Goal: Task Accomplishment & Management: Manage account settings

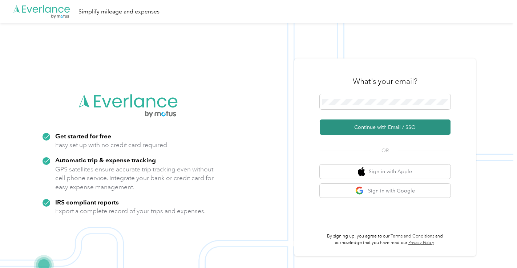
click at [379, 127] on button "Continue with Email / SSO" at bounding box center [385, 127] width 131 height 15
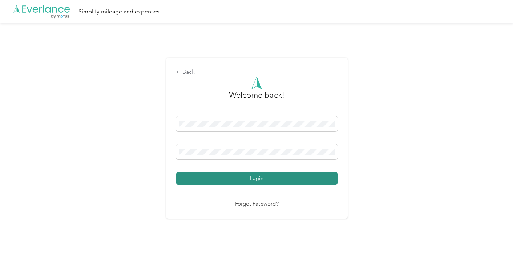
click at [243, 172] on button "Login" at bounding box center [256, 178] width 161 height 13
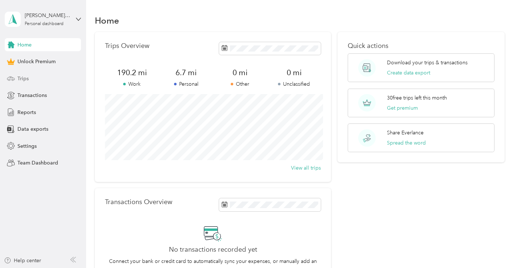
click at [34, 79] on div "Trips" at bounding box center [43, 78] width 76 height 13
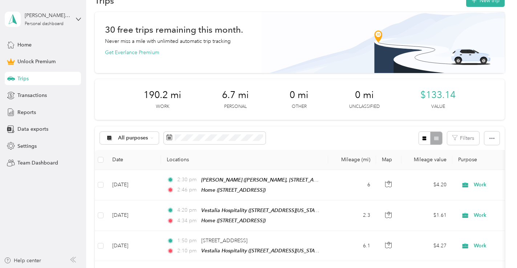
scroll to position [32, 0]
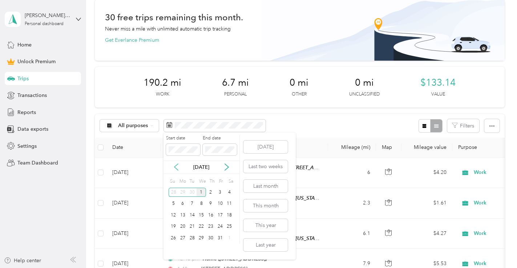
click at [175, 166] on icon at bounding box center [176, 167] width 7 height 7
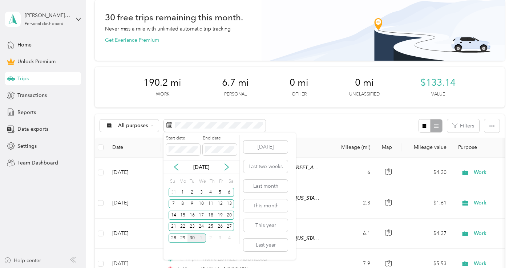
click at [192, 239] on div "30" at bounding box center [192, 238] width 9 height 9
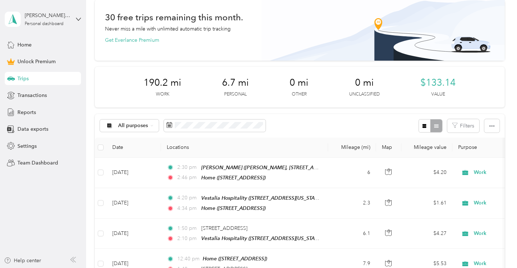
click at [312, 125] on div "All purposes Filters" at bounding box center [300, 126] width 410 height 24
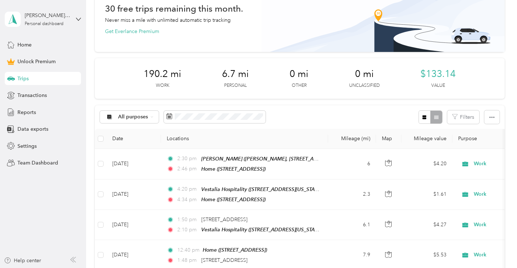
scroll to position [0, 0]
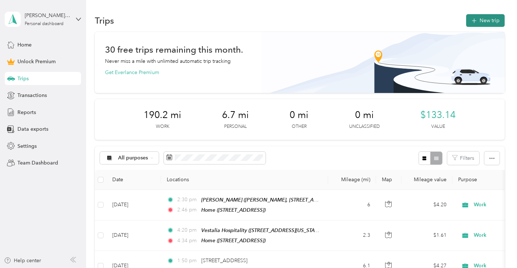
click at [495, 20] on button "New trip" at bounding box center [486, 20] width 39 height 13
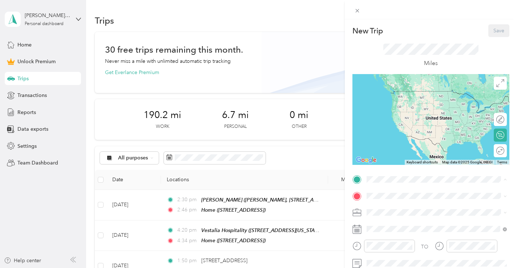
click at [412, 132] on span "[PERSON_NAME], [STREET_ADDRESS] [GEOGRAPHIC_DATA][STREET_ADDRESS][GEOGRAPHIC_DA…" at bounding box center [429, 132] width 99 height 21
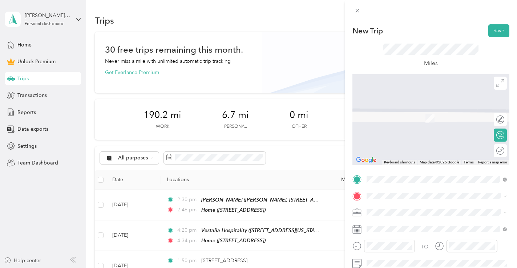
click at [404, 181] on div "[STREET_ADDRESS][GEOGRAPHIC_DATA][STREET_ADDRESS][US_STATE][GEOGRAPHIC_DATA]" at bounding box center [416, 175] width 73 height 15
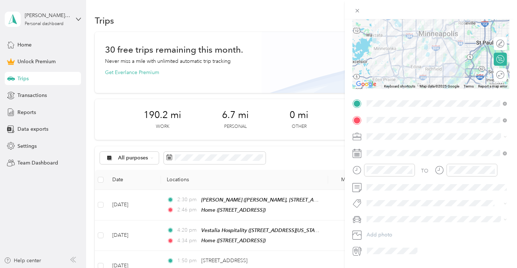
scroll to position [83, 0]
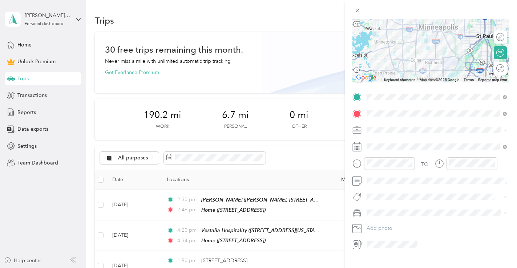
click at [388, 134] on span at bounding box center [436, 130] width 145 height 12
click at [377, 141] on span "Work" at bounding box center [375, 143] width 12 height 6
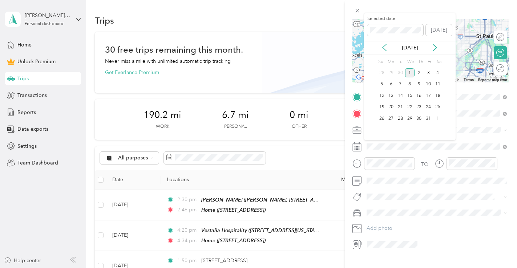
click at [385, 47] on icon at bounding box center [384, 47] width 7 height 7
click at [398, 121] on div "30" at bounding box center [400, 118] width 9 height 9
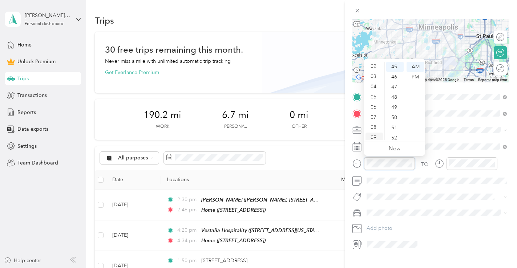
scroll to position [0, 0]
click at [373, 68] on div "12" at bounding box center [374, 67] width 17 height 10
click at [394, 69] on div "30" at bounding box center [395, 69] width 17 height 10
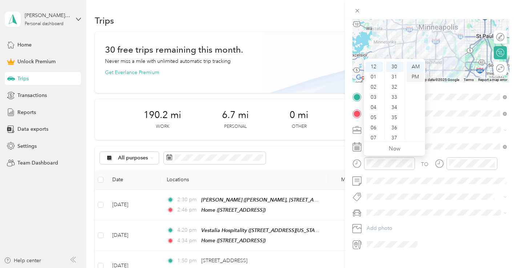
click at [414, 77] on div "PM" at bounding box center [415, 77] width 17 height 10
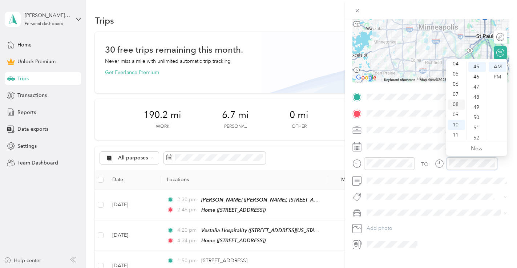
scroll to position [0, 0]
click at [456, 68] on div "12" at bounding box center [456, 67] width 17 height 10
click at [500, 75] on div "PM" at bounding box center [497, 77] width 17 height 10
click at [477, 117] on div "50" at bounding box center [477, 118] width 17 height 10
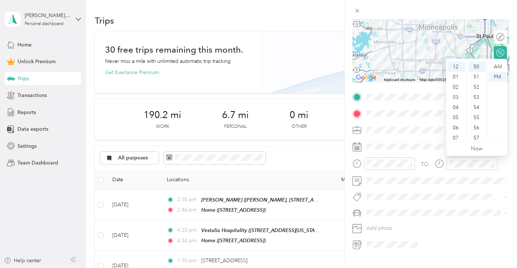
click at [508, 168] on div "TO" at bounding box center [431, 166] width 157 height 18
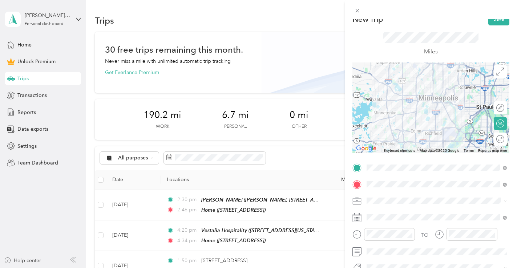
scroll to position [0, 0]
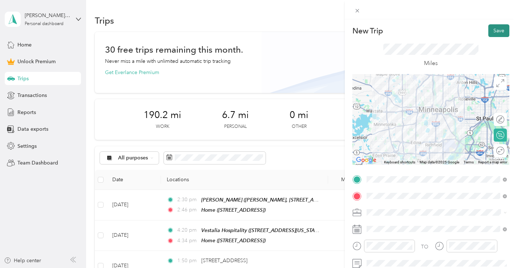
click at [504, 29] on button "Save" at bounding box center [499, 30] width 21 height 13
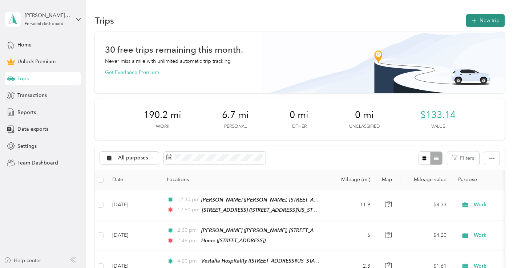
click at [488, 22] on button "New trip" at bounding box center [486, 20] width 39 height 13
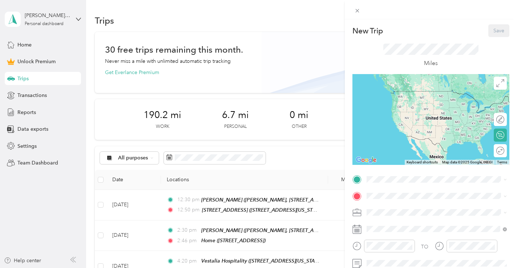
click at [409, 268] on div "New Trip Save This trip cannot be edited because it is either under review, app…" at bounding box center [257, 268] width 514 height 0
click at [398, 164] on div "[STREET_ADDRESS][GEOGRAPHIC_DATA][STREET_ADDRESS][US_STATE][GEOGRAPHIC_DATA]" at bounding box center [416, 158] width 73 height 15
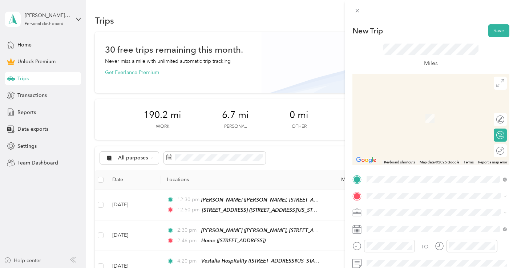
click at [413, 109] on span "[STREET_ADDRESS][US_STATE]" at bounding box center [416, 105] width 73 height 7
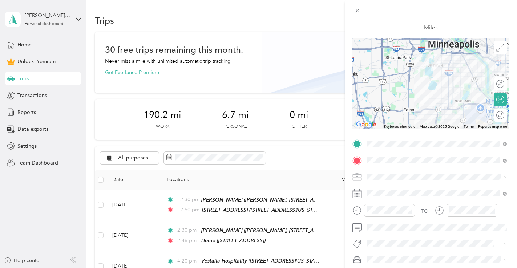
scroll to position [41, 0]
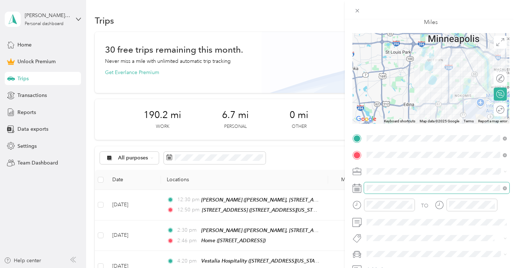
click at [389, 184] on span at bounding box center [436, 189] width 145 height 12
click at [390, 69] on div "Work" at bounding box center [436, 70] width 135 height 8
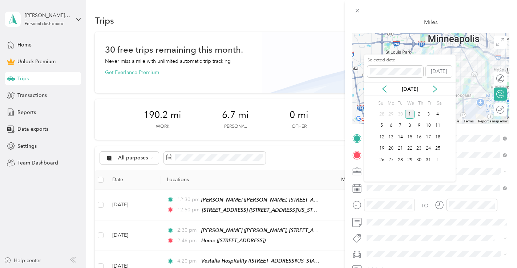
click at [384, 83] on div "[DATE]" at bounding box center [410, 89] width 92 height 13
click at [384, 88] on icon at bounding box center [385, 89] width 4 height 7
click at [400, 158] on div "30" at bounding box center [400, 160] width 9 height 9
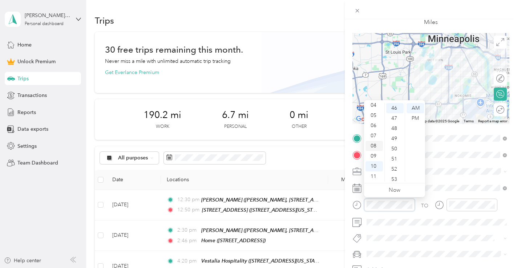
scroll to position [0, 0]
click at [376, 107] on div "12" at bounding box center [374, 108] width 17 height 10
click at [373, 117] on div "01" at bounding box center [374, 118] width 17 height 10
click at [396, 141] on div "10" at bounding box center [395, 144] width 17 height 10
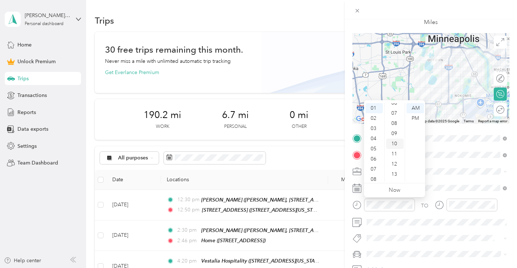
scroll to position [102, 0]
click at [416, 116] on div "PM" at bounding box center [415, 118] width 17 height 10
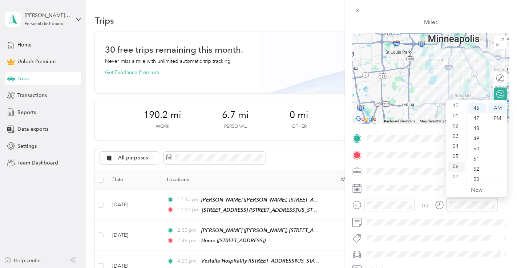
scroll to position [0, 0]
click at [456, 117] on div "01" at bounding box center [456, 118] width 17 height 10
click at [479, 129] on div "25" at bounding box center [477, 134] width 17 height 10
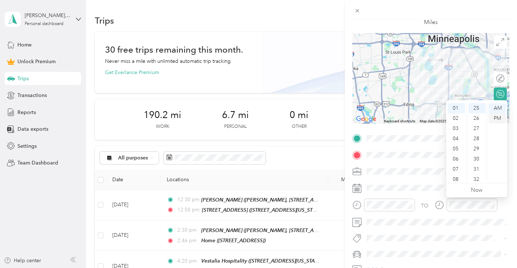
click at [497, 116] on div "PM" at bounding box center [497, 118] width 17 height 10
click at [516, 152] on form "New Trip Save This trip cannot be edited because it is either under review, app…" at bounding box center [431, 137] width 172 height 309
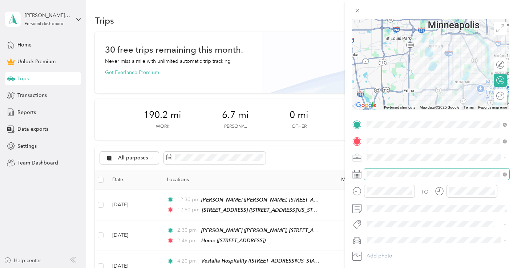
scroll to position [0, 0]
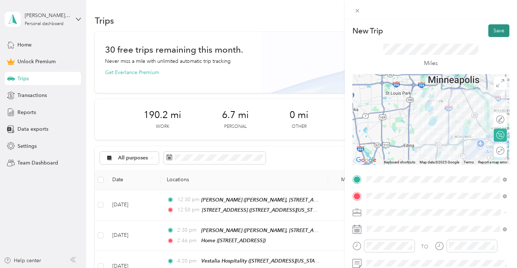
click at [498, 33] on button "Save" at bounding box center [499, 30] width 21 height 13
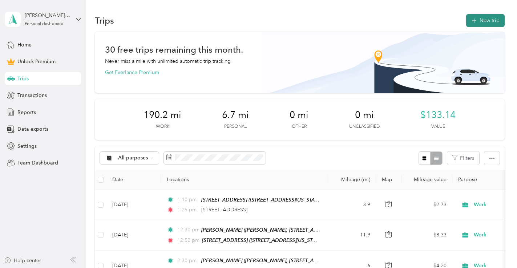
click at [485, 21] on button "New trip" at bounding box center [486, 20] width 39 height 13
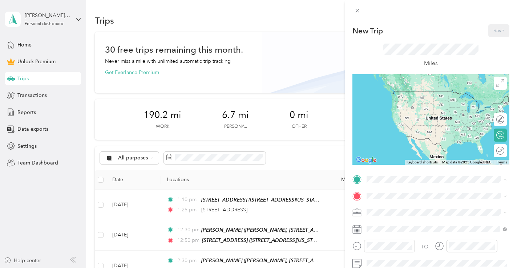
click at [405, 102] on div "Home [STREET_ADDRESS]" at bounding box center [403, 98] width 46 height 15
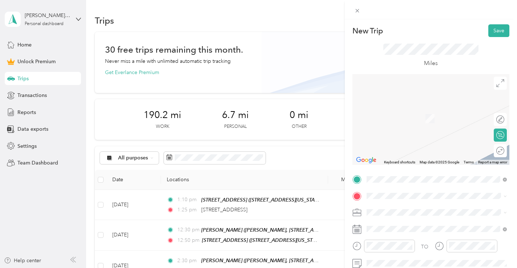
click at [404, 151] on span "[PERSON_NAME], [STREET_ADDRESS] [GEOGRAPHIC_DATA][STREET_ADDRESS][GEOGRAPHIC_DA…" at bounding box center [429, 147] width 99 height 21
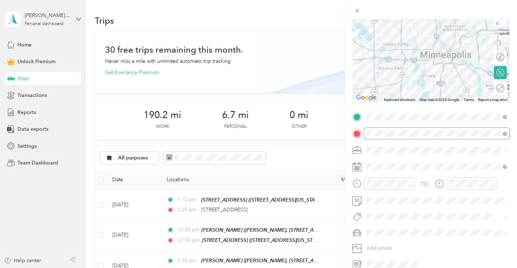
scroll to position [80, 0]
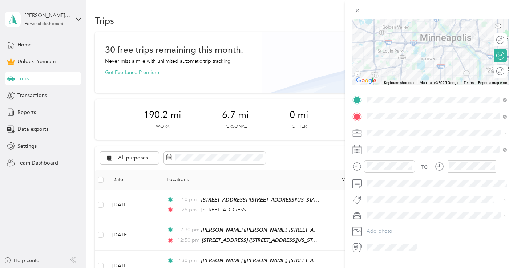
click at [412, 146] on div "Work" at bounding box center [436, 146] width 135 height 8
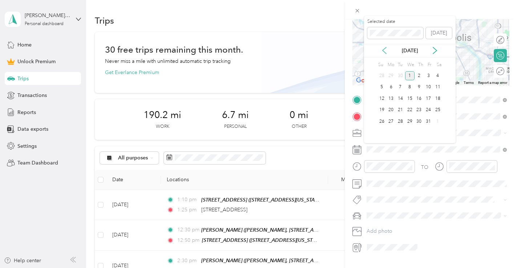
click at [383, 52] on icon at bounding box center [384, 50] width 7 height 7
click at [399, 121] on div "30" at bounding box center [400, 121] width 9 height 9
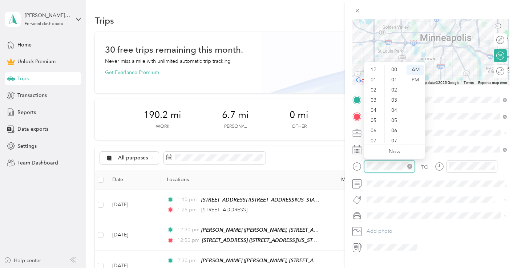
scroll to position [44, 0]
click at [377, 80] on div "02" at bounding box center [374, 81] width 17 height 10
click at [392, 116] on div "50" at bounding box center [395, 117] width 17 height 10
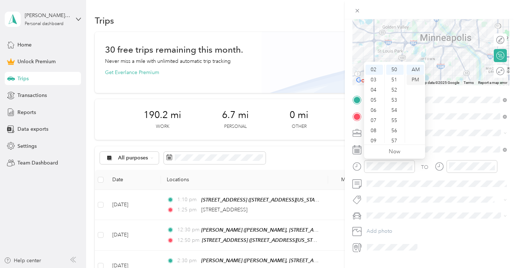
click at [413, 78] on div "PM" at bounding box center [415, 80] width 17 height 10
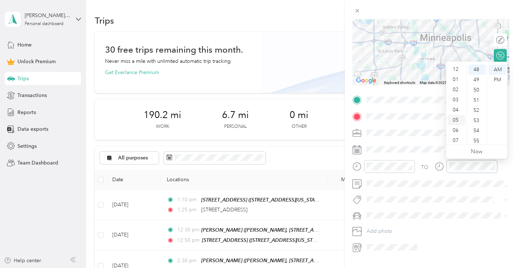
scroll to position [0, 0]
click at [457, 100] on div "03" at bounding box center [456, 100] width 17 height 10
click at [477, 73] on div "10" at bounding box center [477, 73] width 17 height 10
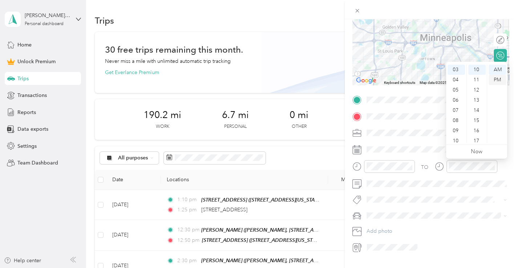
click at [499, 78] on div "PM" at bounding box center [497, 80] width 17 height 10
click at [513, 107] on form "New Trip Save This trip cannot be edited because it is either under review, app…" at bounding box center [431, 99] width 172 height 309
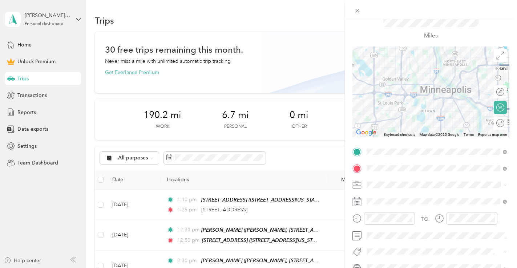
scroll to position [0, 0]
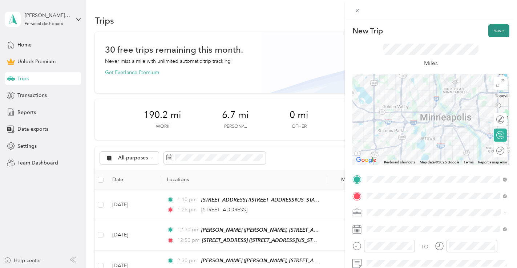
click at [502, 35] on button "Save" at bounding box center [499, 30] width 21 height 13
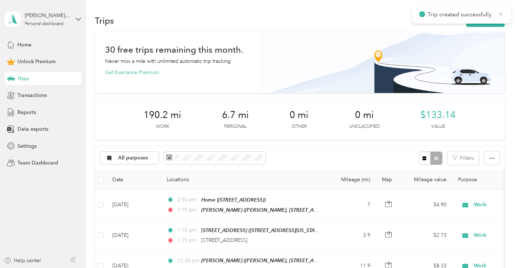
click at [501, 14] on icon at bounding box center [501, 13] width 3 height 3
click at [496, 17] on button "New trip" at bounding box center [486, 20] width 39 height 13
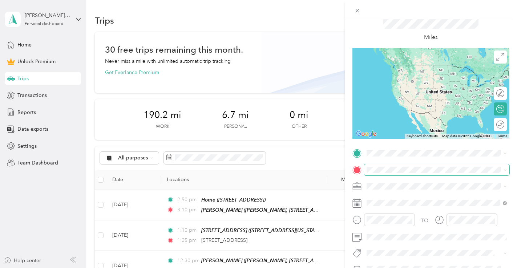
scroll to position [31, 0]
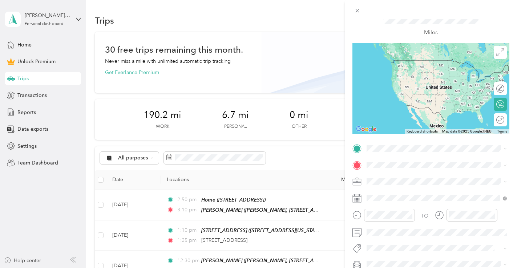
click at [391, 217] on span "[PERSON_NAME], [STREET_ADDRESS] [GEOGRAPHIC_DATA][STREET_ADDRESS][GEOGRAPHIC_DA…" at bounding box center [429, 215] width 99 height 21
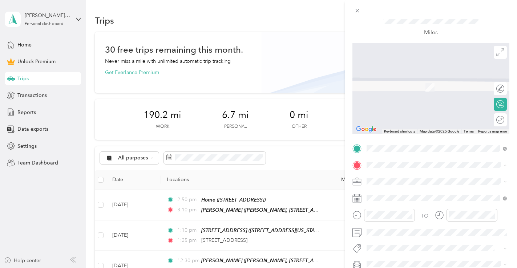
click at [405, 91] on span "[STREET_ADDRESS]" at bounding box center [403, 87] width 46 height 6
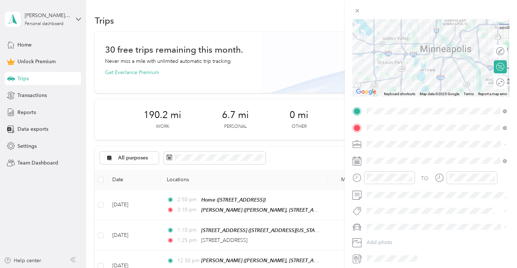
scroll to position [91, 0]
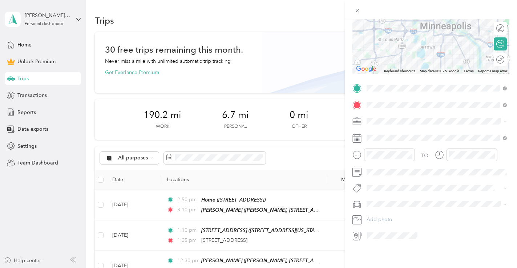
click at [394, 127] on span at bounding box center [436, 122] width 145 height 12
click at [381, 133] on span "Work" at bounding box center [375, 134] width 12 height 6
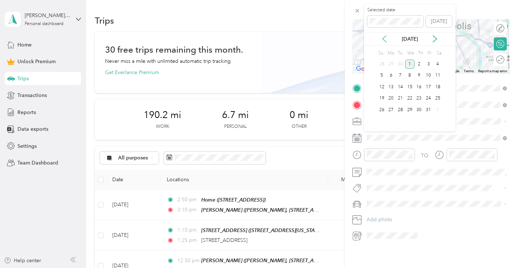
click at [386, 39] on icon at bounding box center [384, 38] width 7 height 7
click at [403, 108] on div "30" at bounding box center [400, 109] width 9 height 9
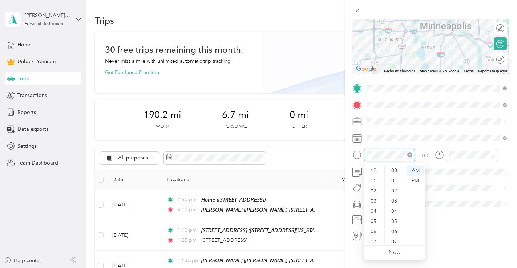
scroll to position [44, 0]
click at [375, 169] on div "04" at bounding box center [374, 168] width 17 height 10
click at [395, 170] on div "00" at bounding box center [395, 171] width 17 height 10
click at [415, 181] on div "PM" at bounding box center [415, 181] width 17 height 10
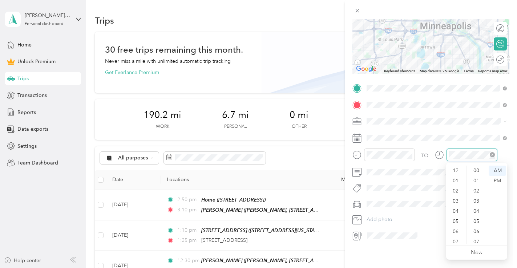
scroll to position [499, 0]
click at [455, 167] on div "04" at bounding box center [456, 168] width 17 height 10
click at [476, 169] on div "20" at bounding box center [477, 168] width 17 height 10
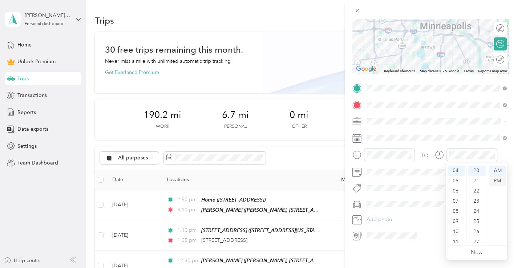
click at [501, 181] on div "PM" at bounding box center [497, 181] width 17 height 10
click at [511, 149] on form "New Trip Save This trip cannot be edited because it is either under review, app…" at bounding box center [431, 87] width 172 height 309
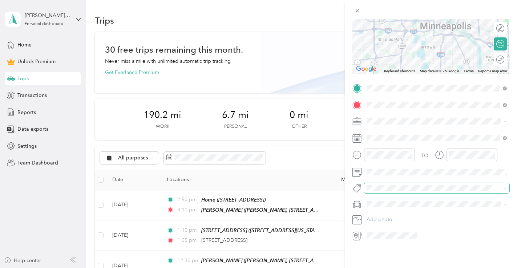
scroll to position [0, 0]
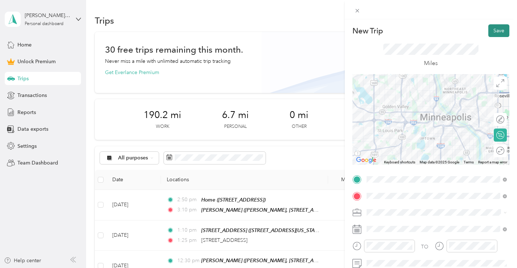
click at [501, 34] on button "Save" at bounding box center [499, 30] width 21 height 13
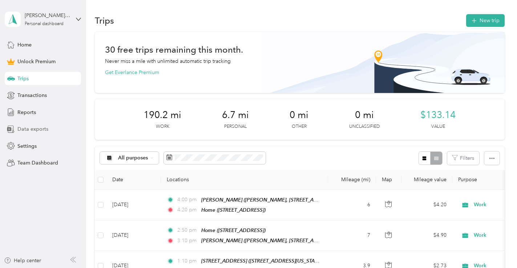
click at [35, 127] on span "Data exports" at bounding box center [32, 129] width 31 height 8
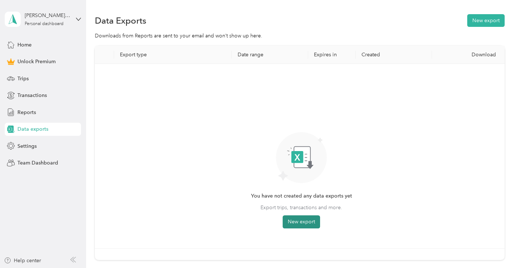
click at [302, 224] on button "New export" at bounding box center [301, 222] width 37 height 13
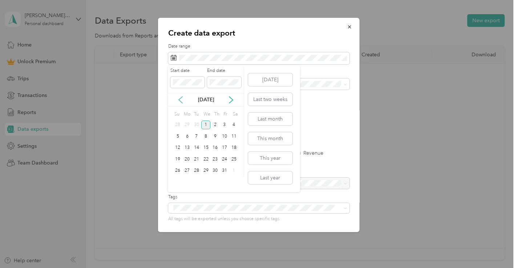
click at [183, 99] on icon at bounding box center [180, 99] width 7 height 7
click at [187, 122] on div "1" at bounding box center [187, 125] width 9 height 9
click at [197, 171] on div "30" at bounding box center [196, 171] width 9 height 9
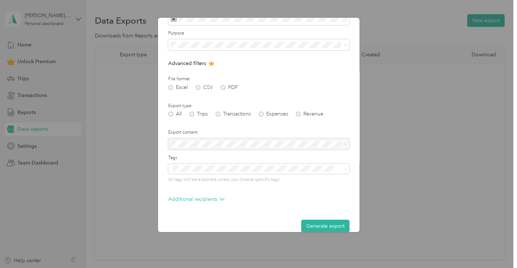
scroll to position [49, 0]
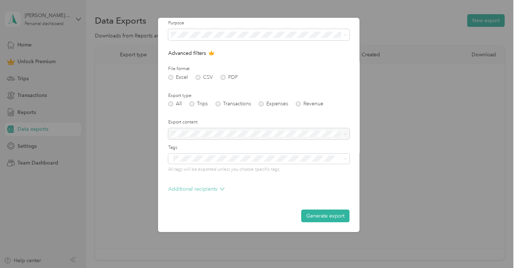
click at [193, 188] on p "Additional recipients" at bounding box center [196, 189] width 56 height 8
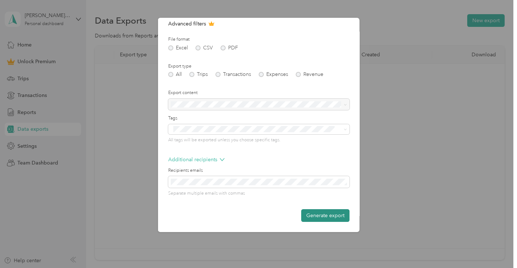
click at [327, 214] on button "Generate export" at bounding box center [325, 215] width 48 height 13
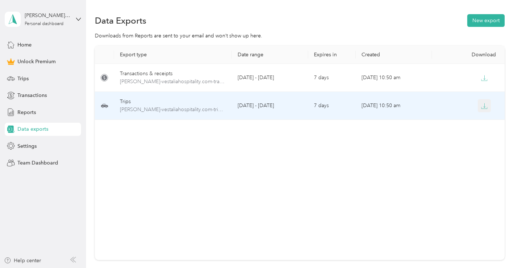
click at [484, 106] on icon "button" at bounding box center [484, 106] width 7 height 7
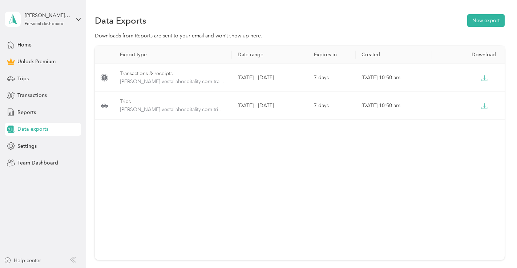
click at [296, 25] on div "Data Exports New export" at bounding box center [300, 20] width 410 height 15
